Goal: Information Seeking & Learning: Stay updated

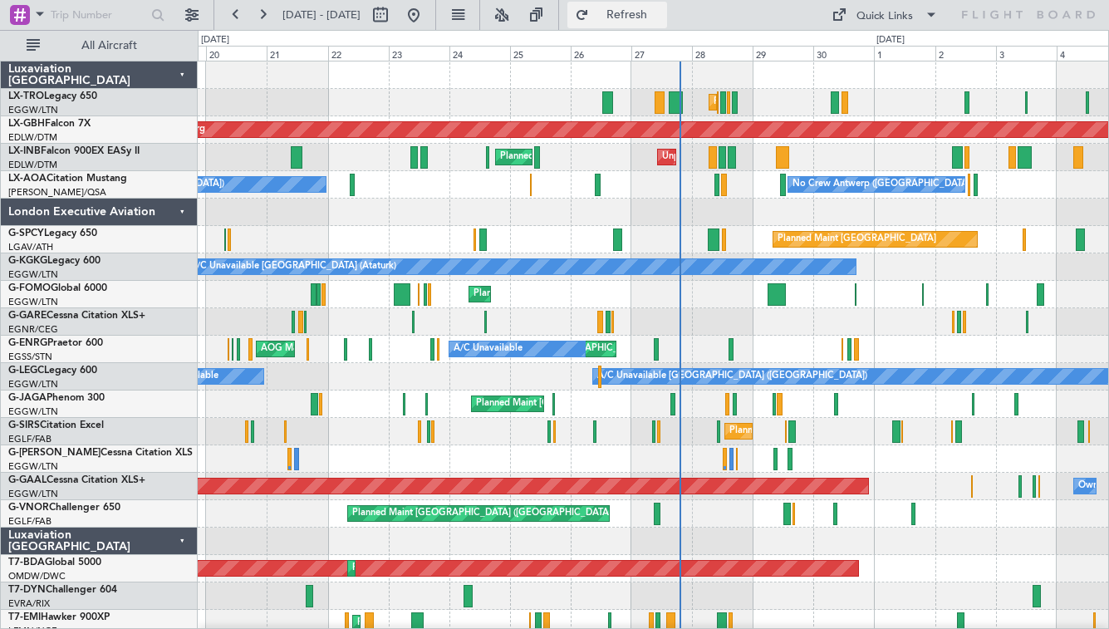
click at [662, 20] on span "Refresh" at bounding box center [627, 15] width 70 height 12
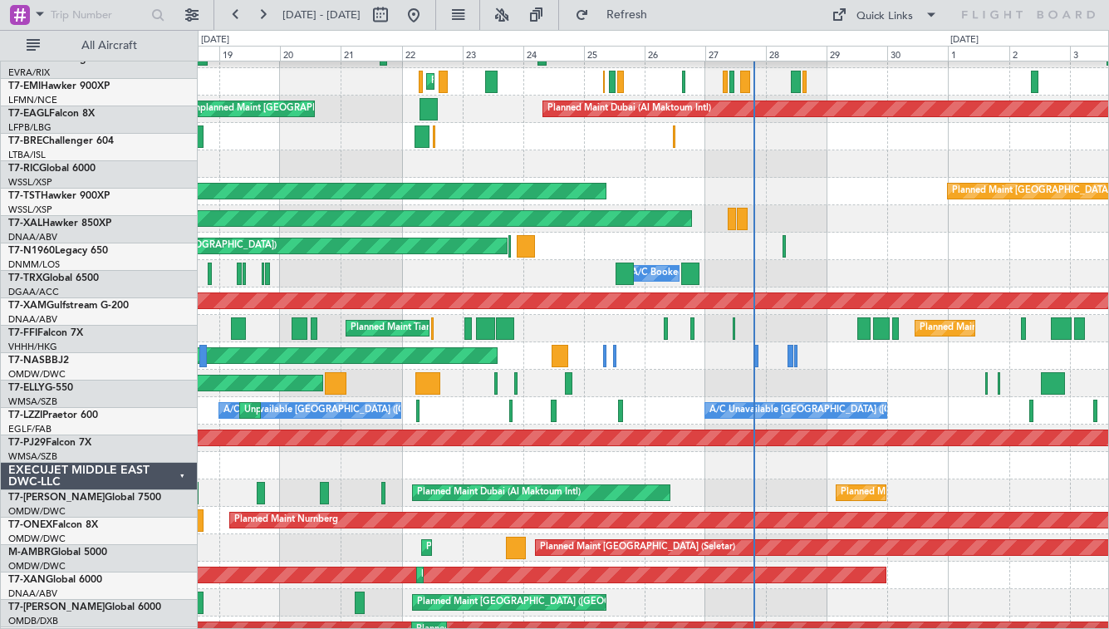
scroll to position [550, 0]
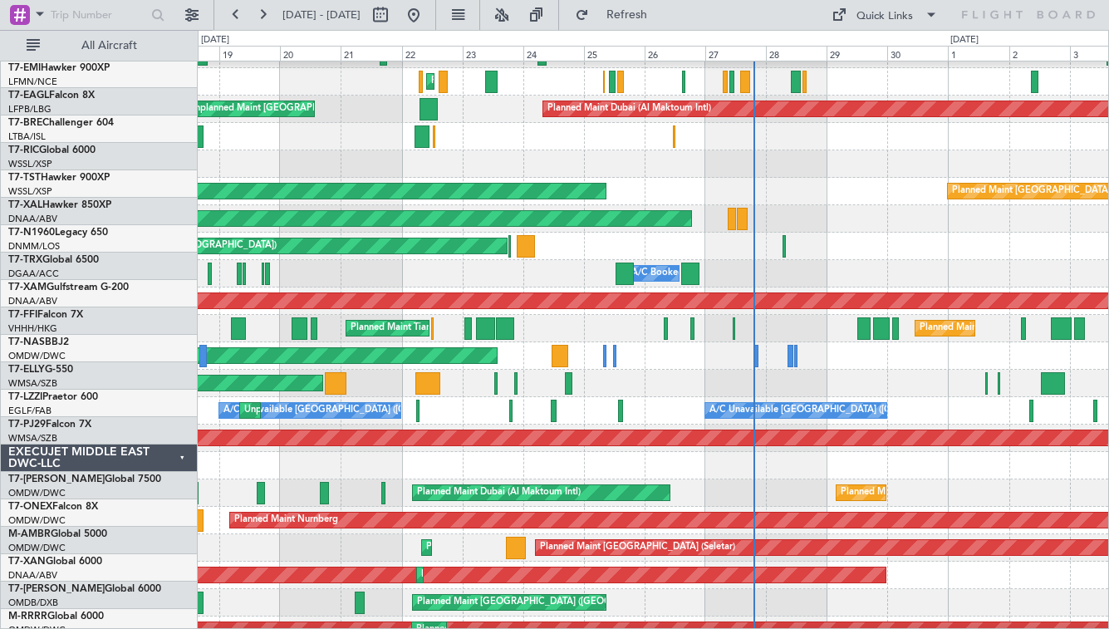
click at [878, 247] on div "AOG Maint London ([GEOGRAPHIC_DATA]) AOG Maint [GEOGRAPHIC_DATA] ([GEOGRAPHIC_D…" at bounding box center [653, 246] width 910 height 27
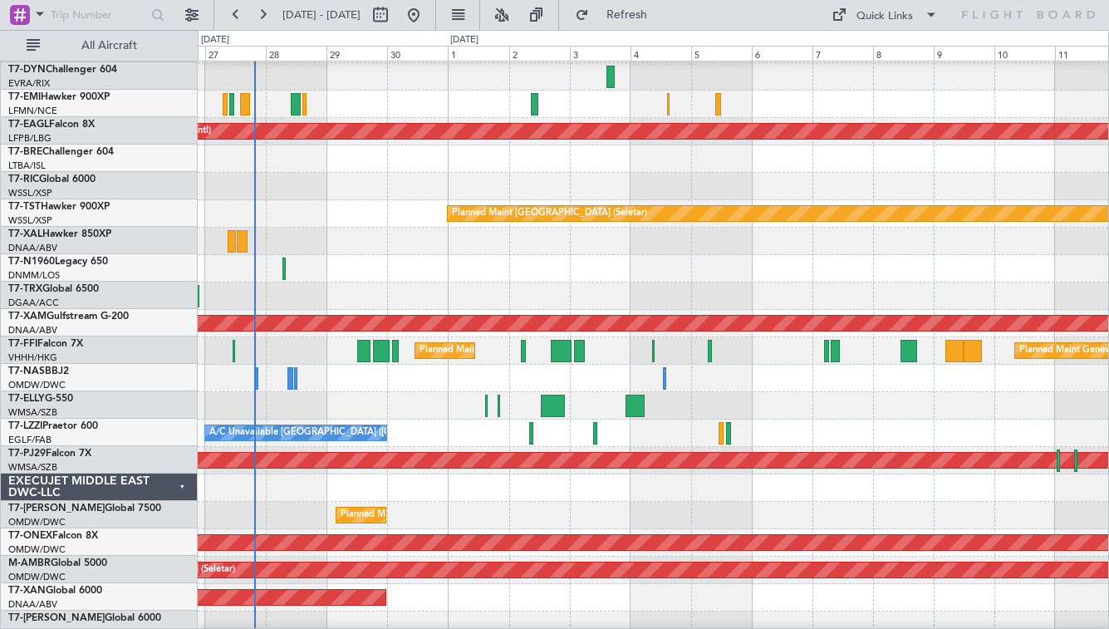
click at [533, 363] on div "Planned Maint [GEOGRAPHIC_DATA] ([GEOGRAPHIC_DATA]) Planned Maint Geneva ([GEOG…" at bounding box center [653, 350] width 910 height 27
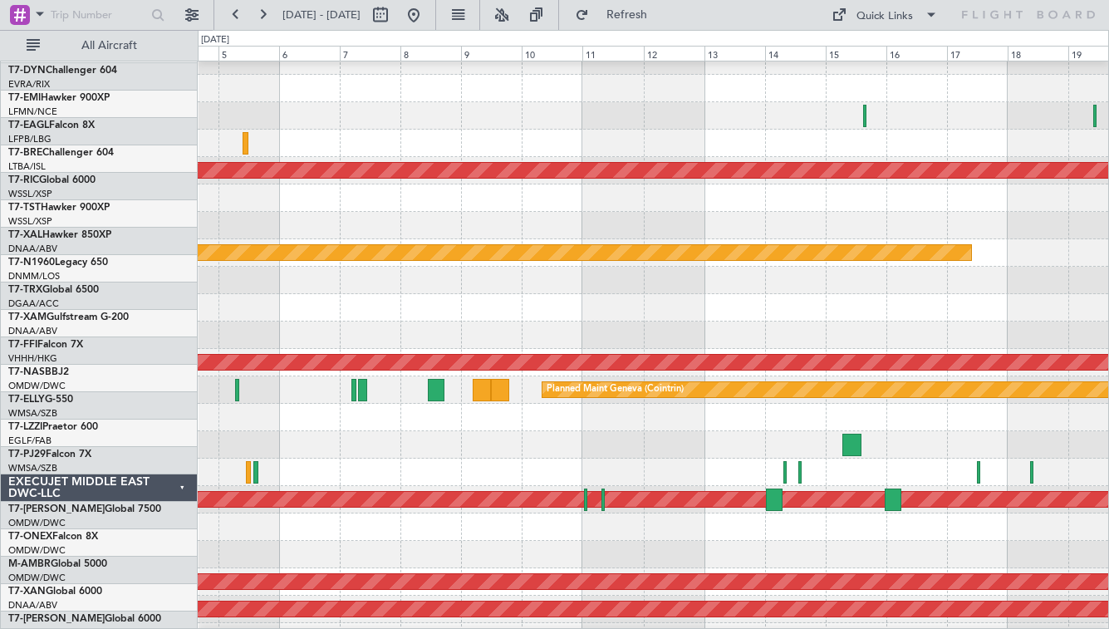
scroll to position [476, 0]
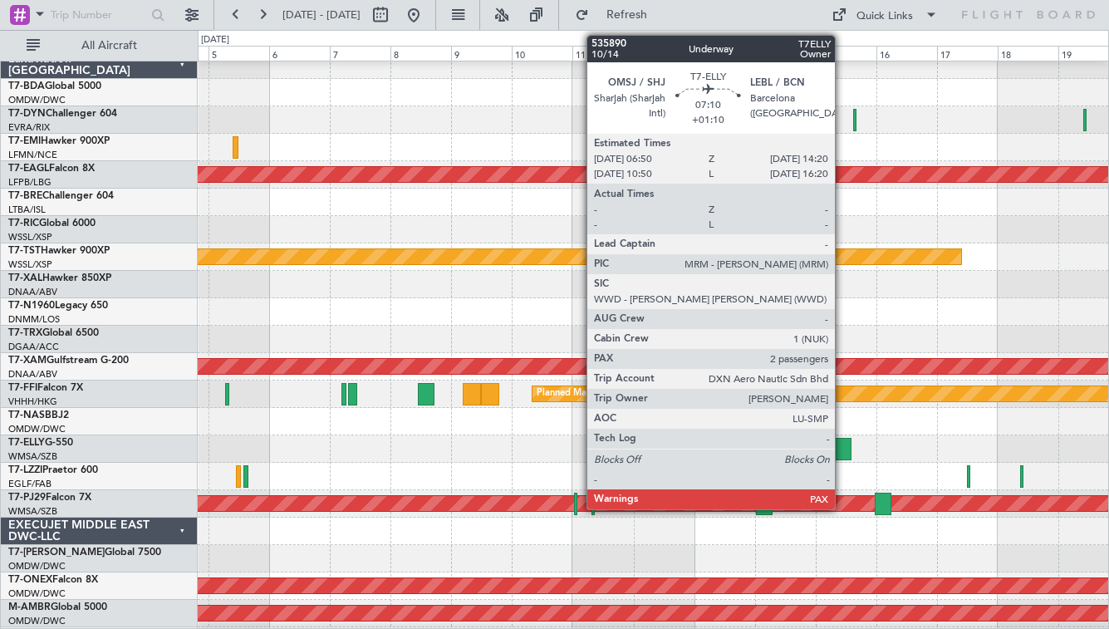
click at [842, 449] on div at bounding box center [841, 449] width 19 height 22
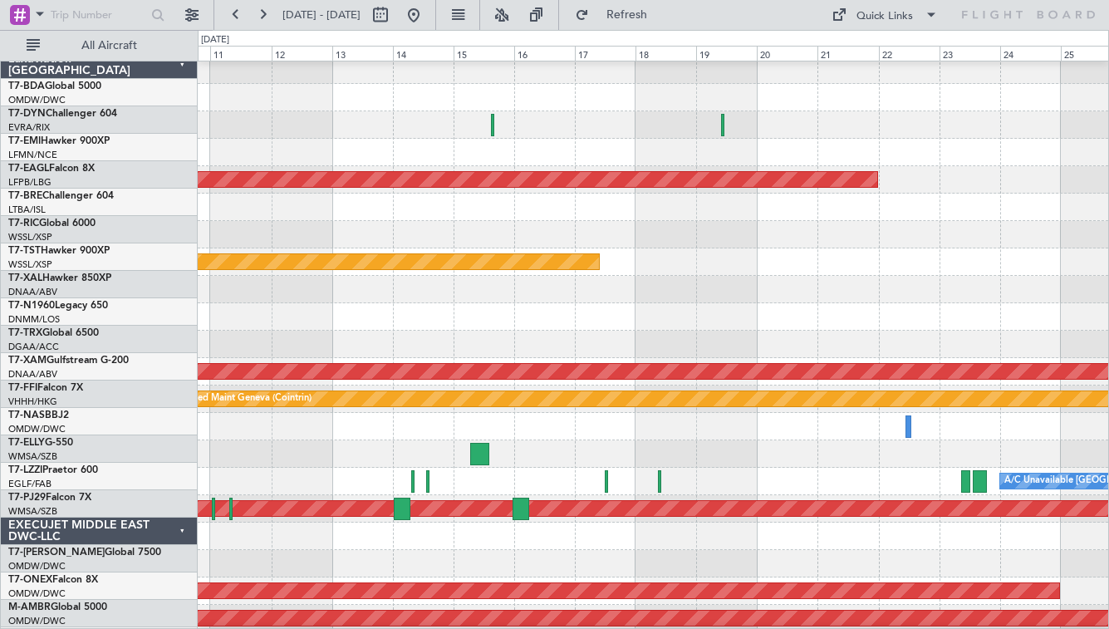
scroll to position [452, 0]
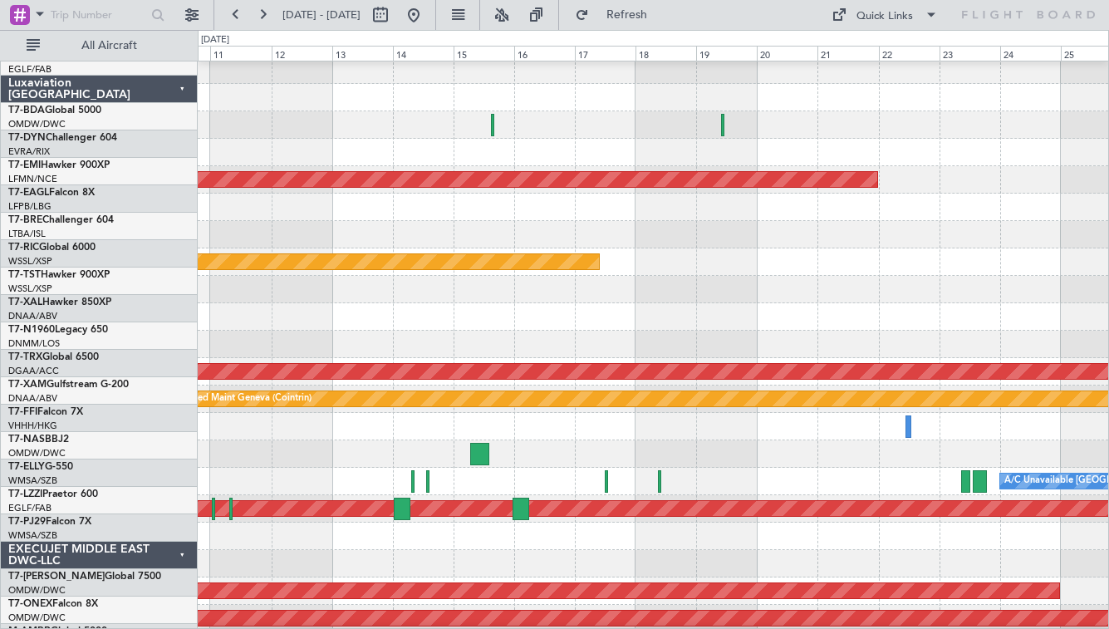
click at [455, 468] on div at bounding box center [653, 453] width 910 height 27
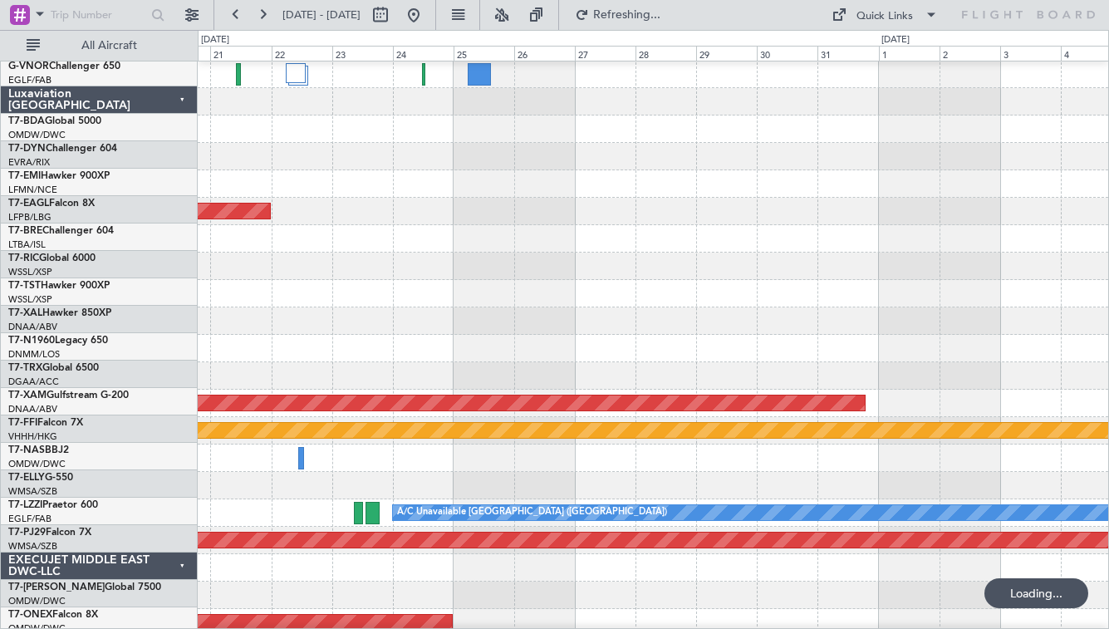
scroll to position [439, 0]
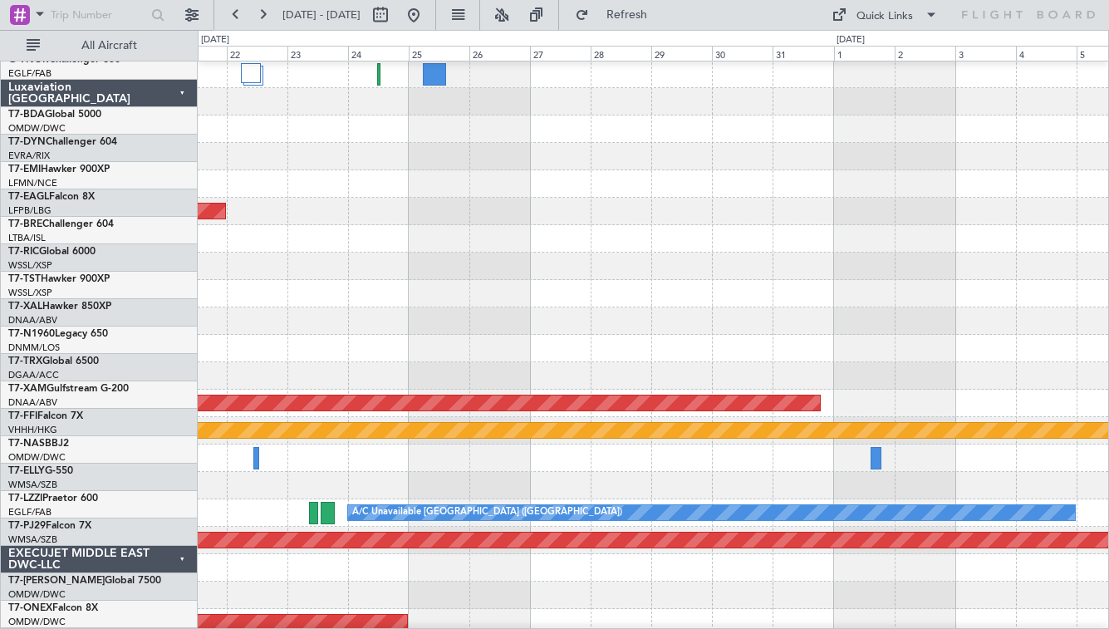
click at [0, 471] on html "[DATE] - [DATE] Refresh Quick Links All Aircraft Owner Owner Owner Owner Planne…" at bounding box center [554, 314] width 1109 height 629
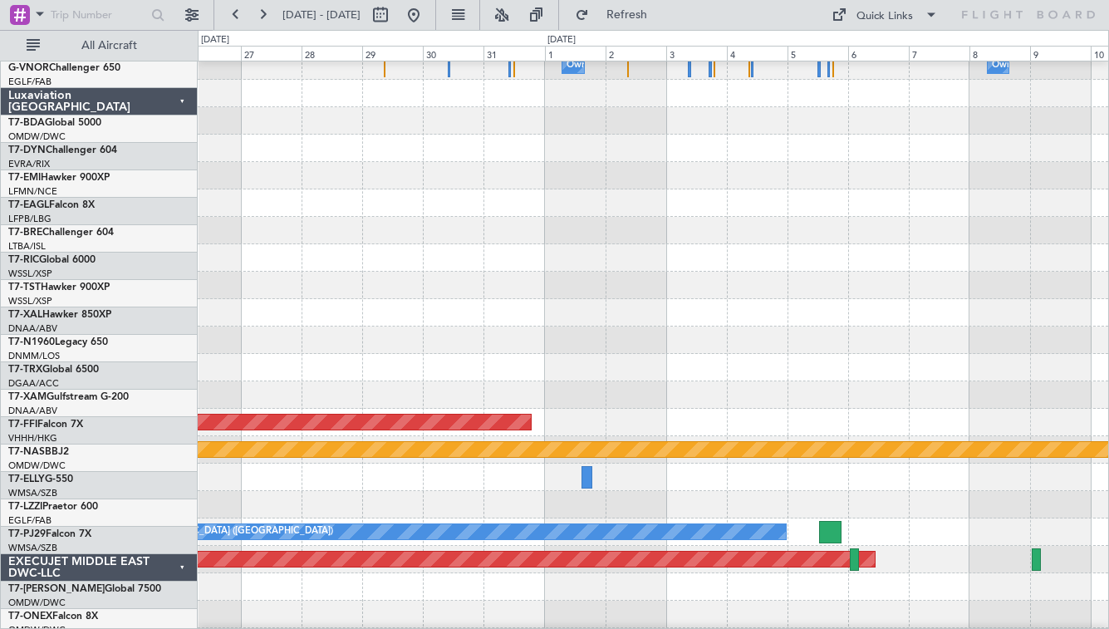
scroll to position [370, 0]
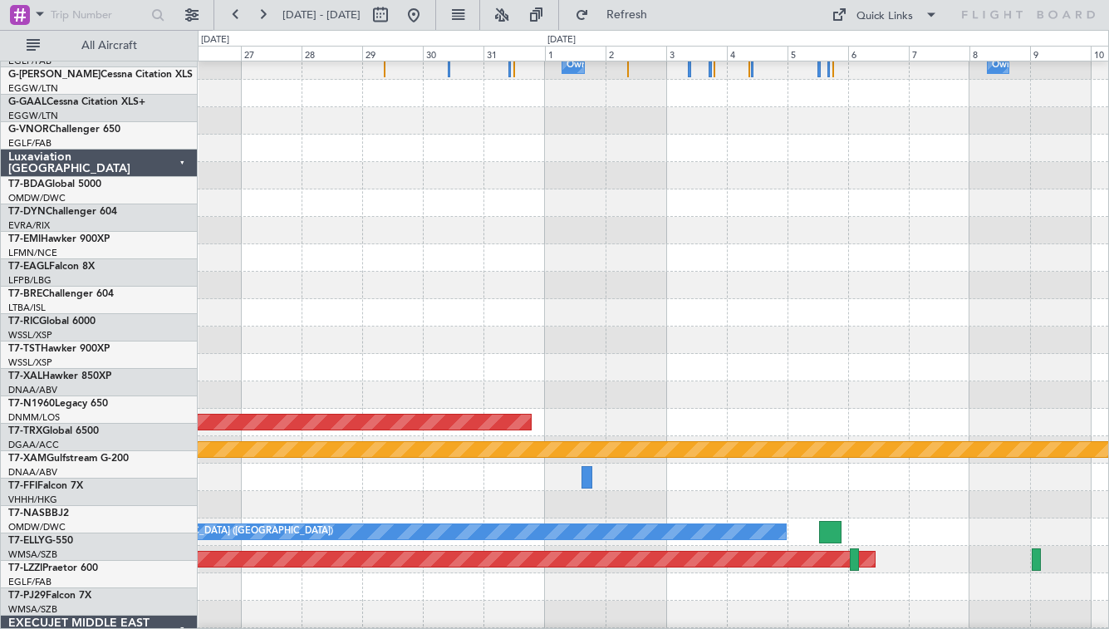
click at [776, 518] on div at bounding box center [653, 504] width 910 height 27
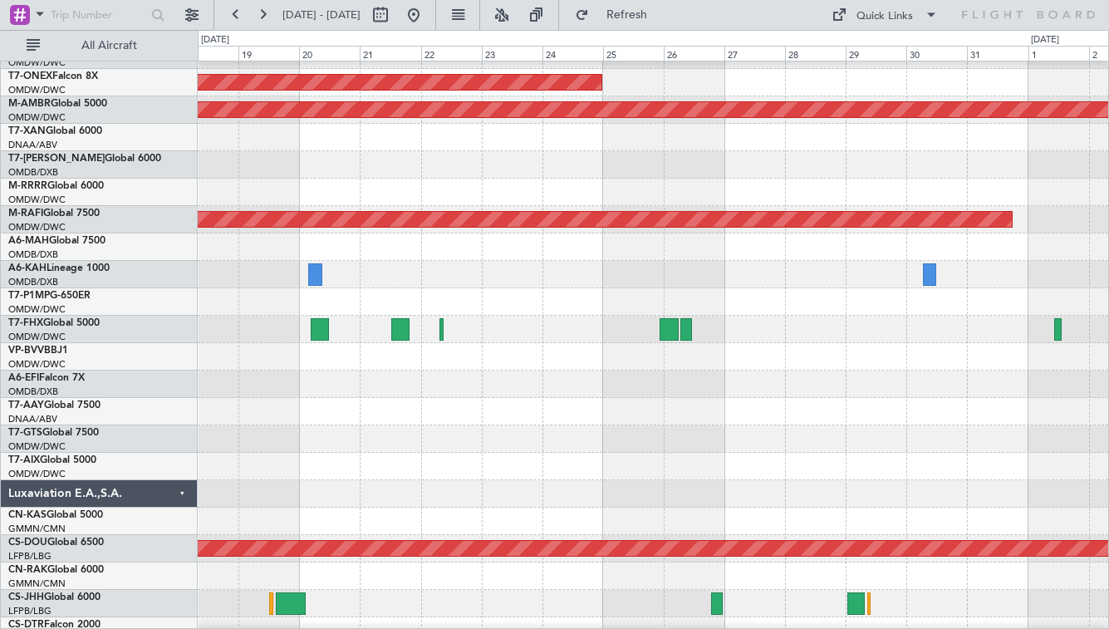
scroll to position [995, 0]
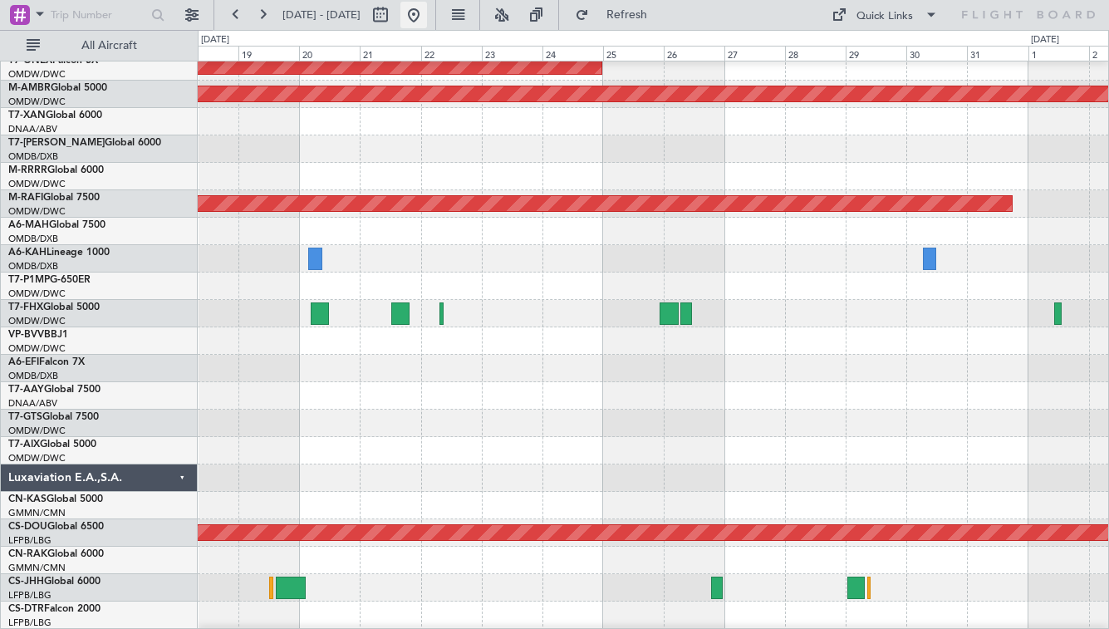
click at [427, 27] on button at bounding box center [413, 15] width 27 height 27
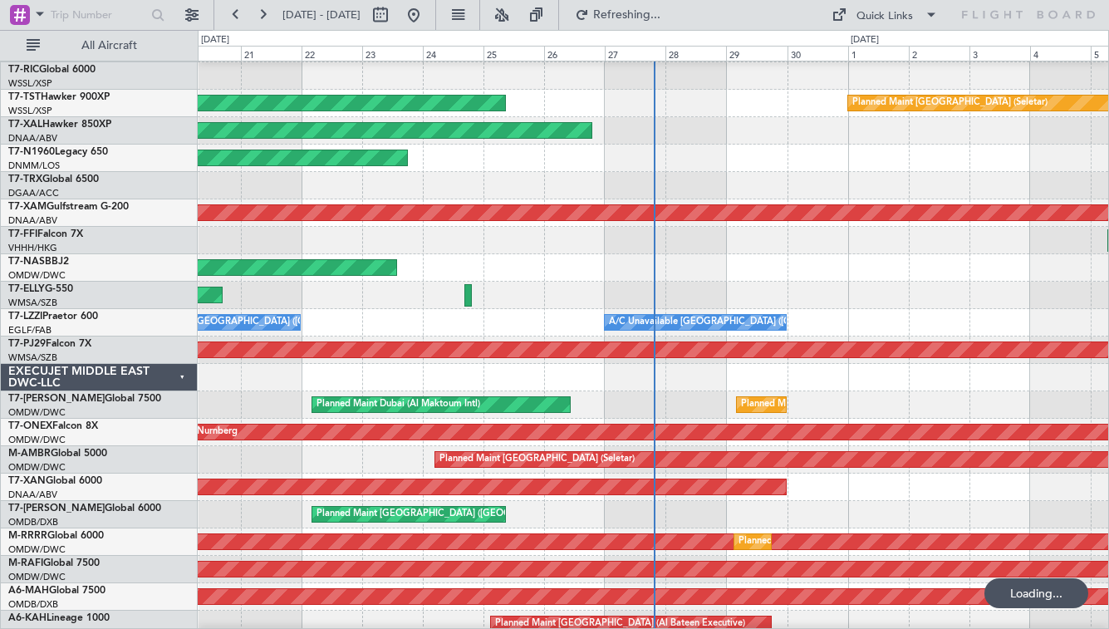
scroll to position [0, 0]
